Goal: Information Seeking & Learning: Learn about a topic

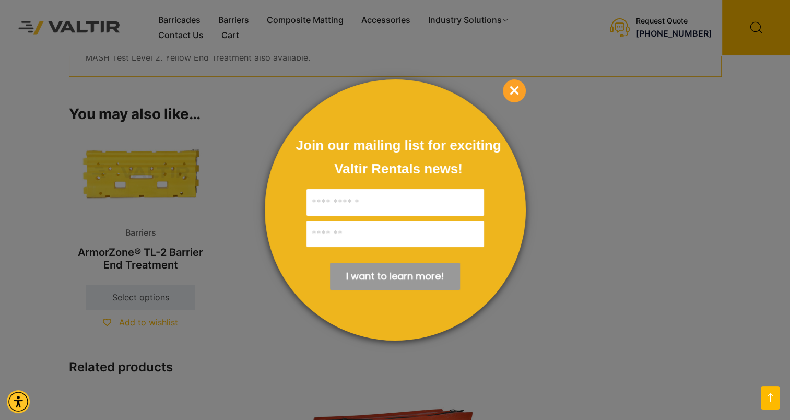
scroll to position [992, 0]
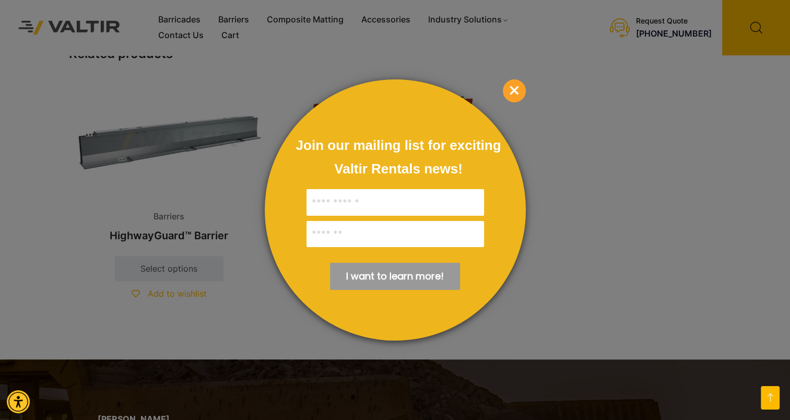
click at [515, 94] on span "×" at bounding box center [514, 90] width 23 height 23
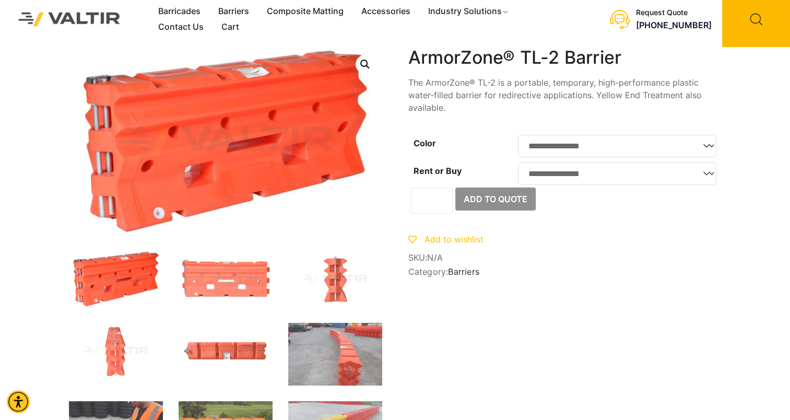
scroll to position [0, 0]
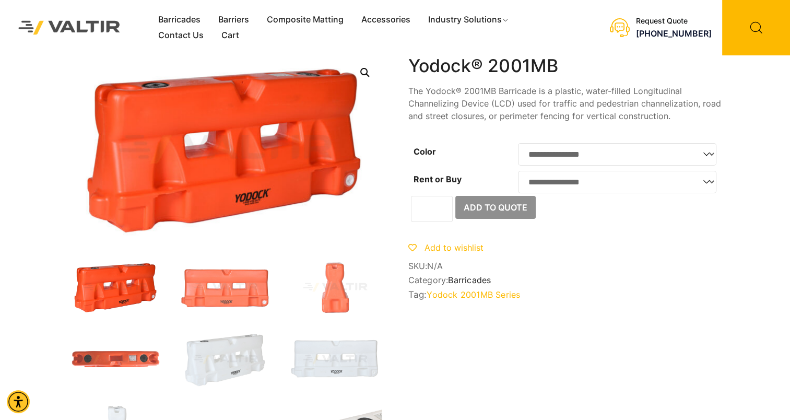
click at [670, 154] on select "**********" at bounding box center [617, 154] width 198 height 22
click at [644, 179] on select "**********" at bounding box center [617, 182] width 198 height 22
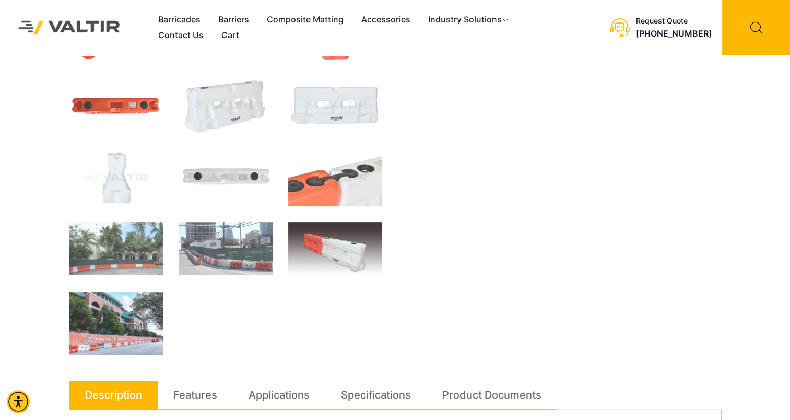
scroll to position [261, 0]
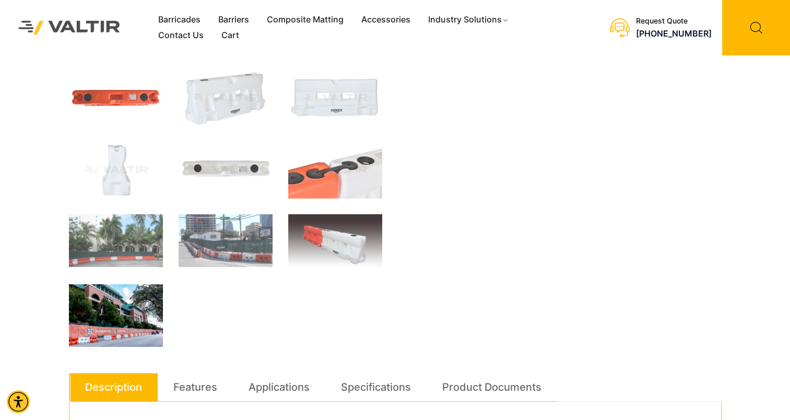
click at [106, 328] on img at bounding box center [116, 315] width 94 height 63
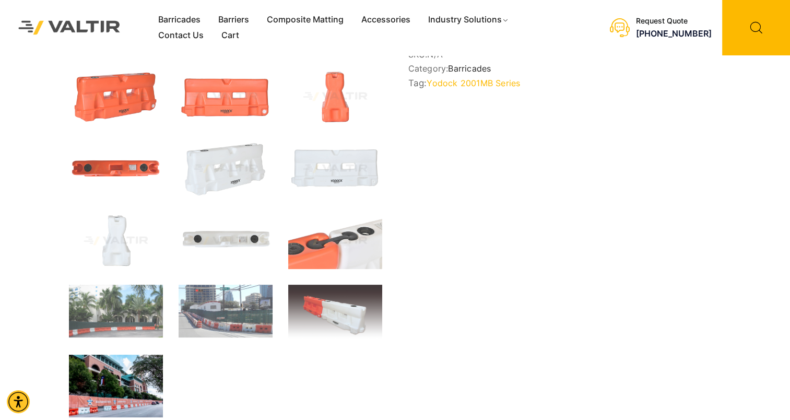
scroll to position [230, 0]
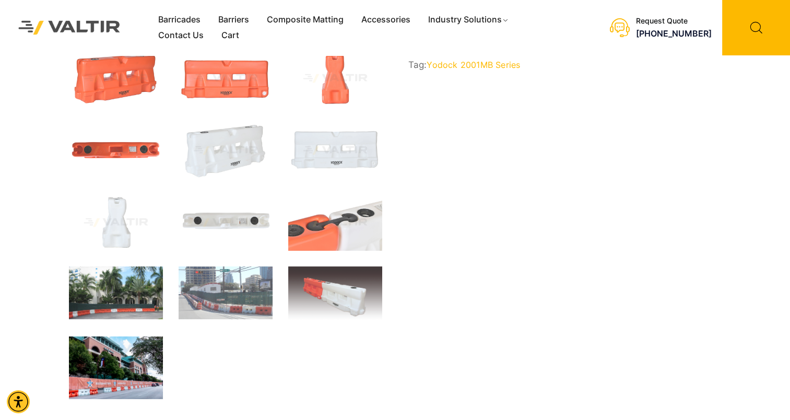
click at [107, 309] on img at bounding box center [116, 292] width 94 height 53
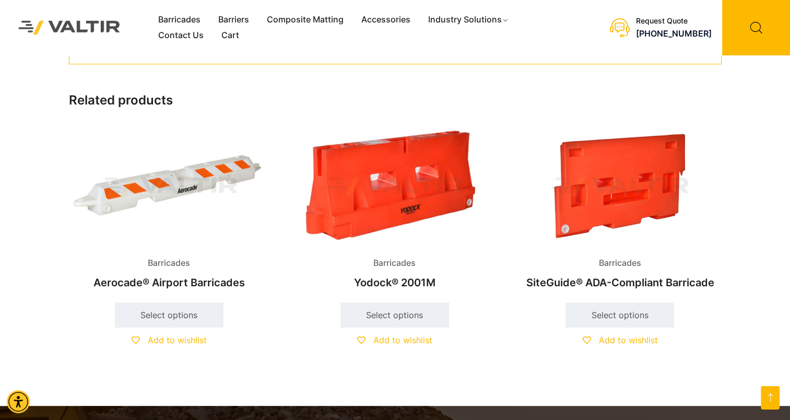
scroll to position [647, 0]
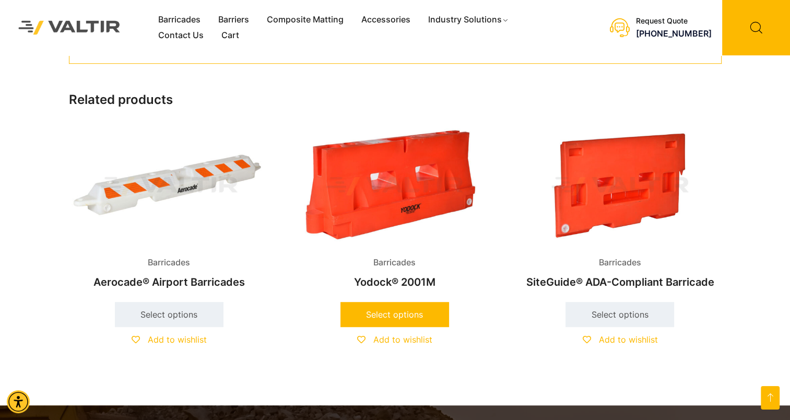
click at [394, 309] on link "Select options" at bounding box center [394, 314] width 109 height 25
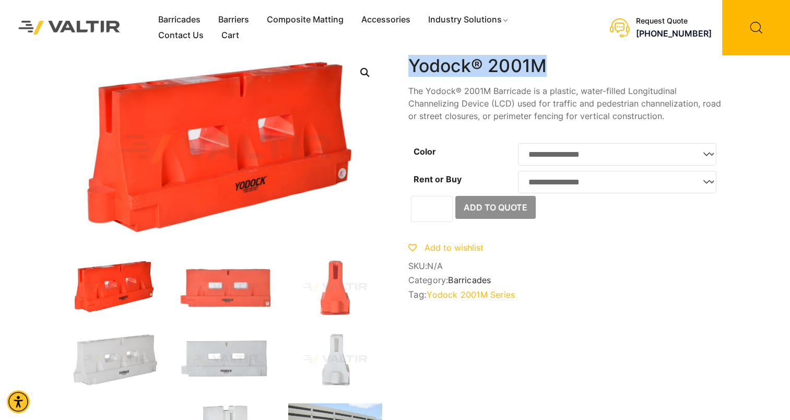
drag, startPoint x: 412, startPoint y: 68, endPoint x: 546, endPoint y: 66, distance: 133.6
click at [546, 66] on h1 "Yodock® 2001M" at bounding box center [564, 65] width 313 height 21
drag, startPoint x: 546, startPoint y: 66, endPoint x: 486, endPoint y: 75, distance: 60.7
click at [486, 75] on h1 "Yodock® 2001M" at bounding box center [564, 65] width 313 height 21
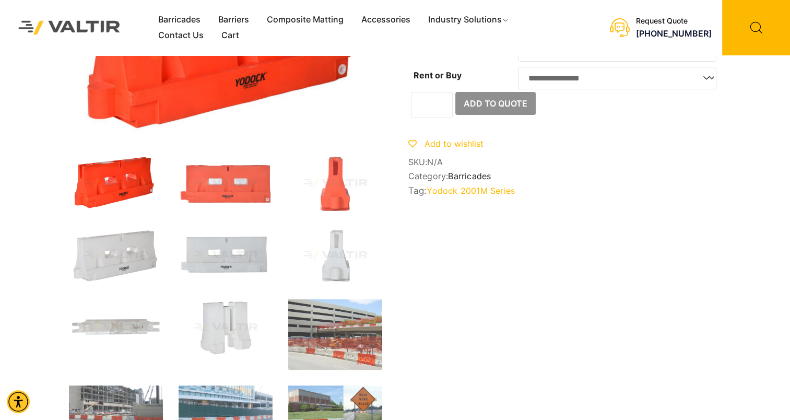
scroll to position [104, 0]
click at [464, 195] on link "Yodock 2001M Series" at bounding box center [470, 190] width 88 height 10
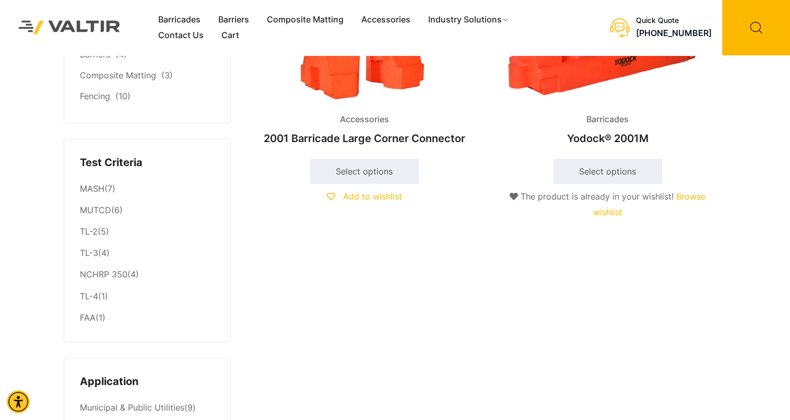
scroll to position [104, 0]
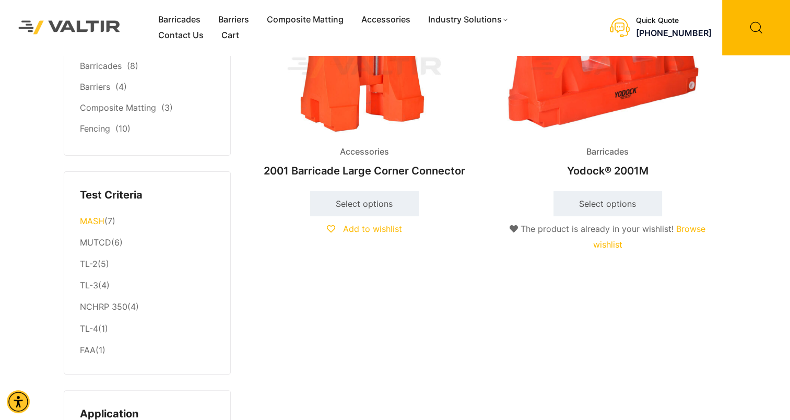
click at [94, 220] on link "MASH" at bounding box center [92, 221] width 25 height 10
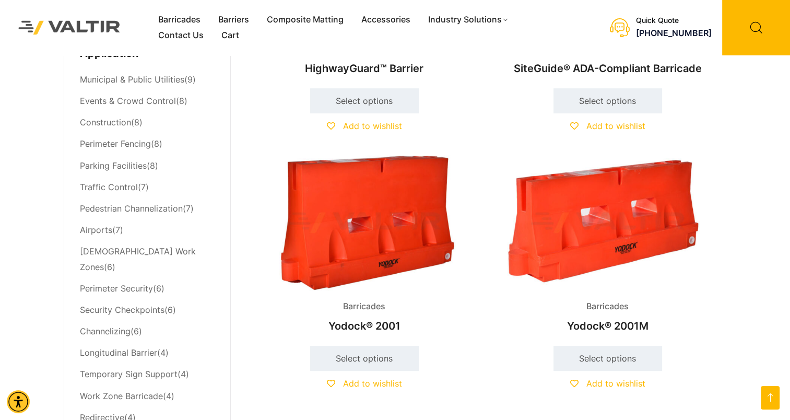
scroll to position [470, 0]
